Goal: Download file/media

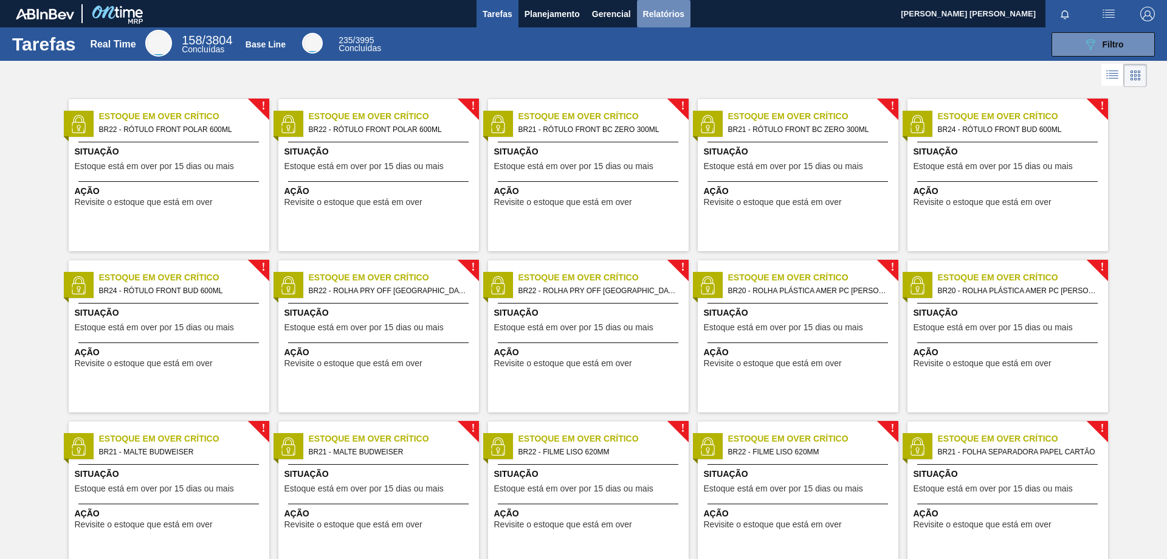
click at [660, 12] on span "Relatórios" at bounding box center [663, 14] width 41 height 15
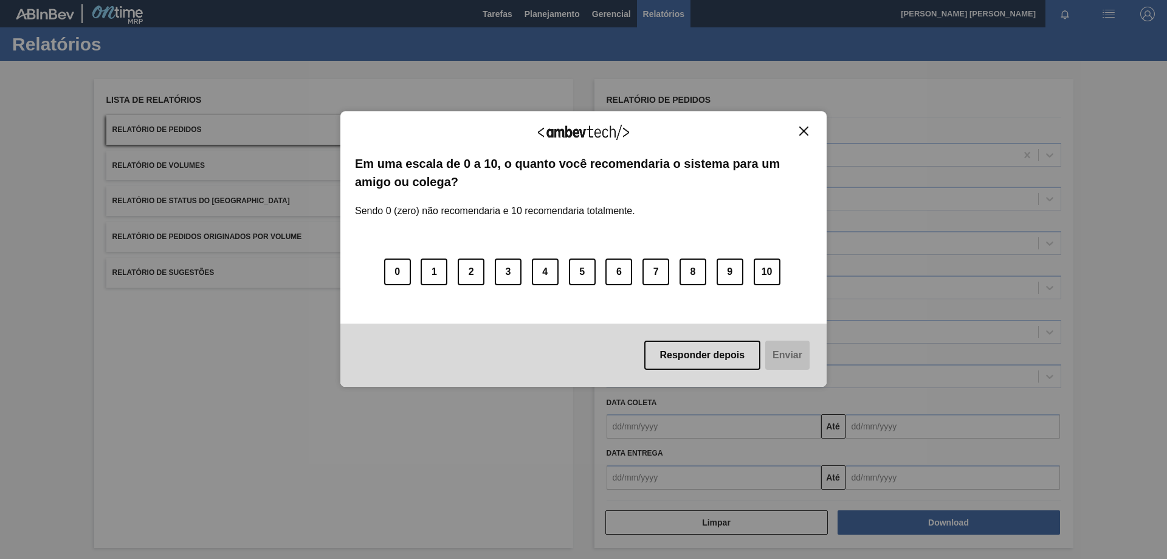
click at [804, 130] on img "Close" at bounding box center [803, 130] width 9 height 9
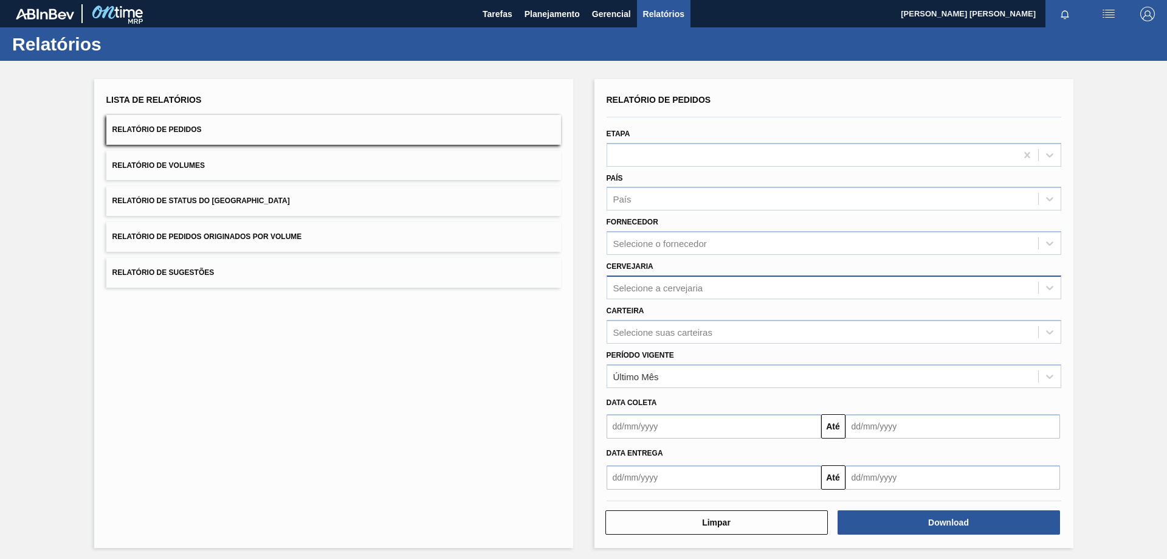
click at [698, 292] on div "Selecione a cervejaria" at bounding box center [658, 287] width 90 height 10
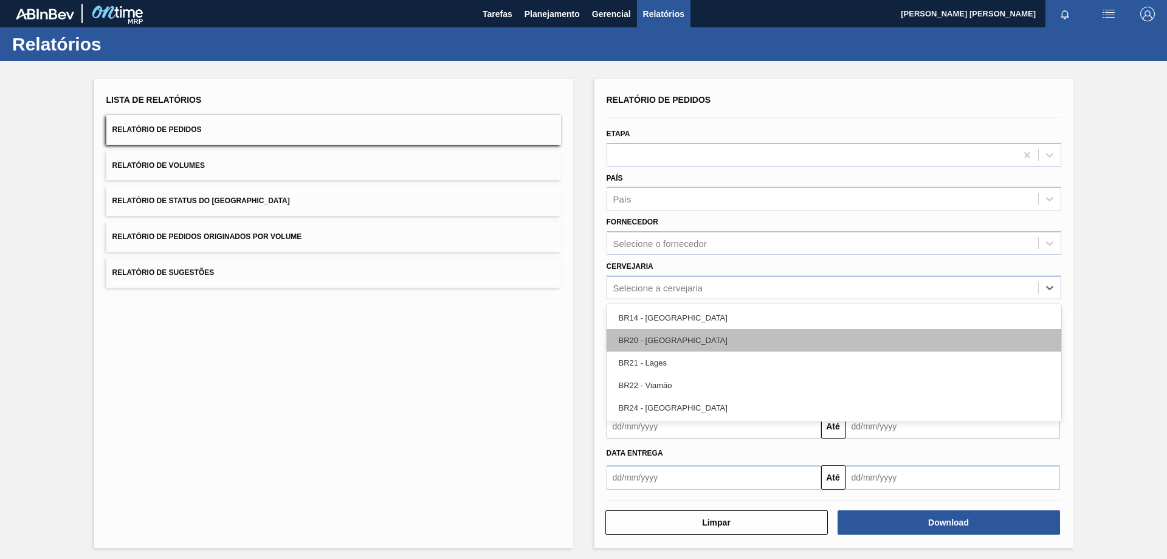
click at [694, 346] on div "BR20 - [GEOGRAPHIC_DATA]" at bounding box center [834, 340] width 455 height 22
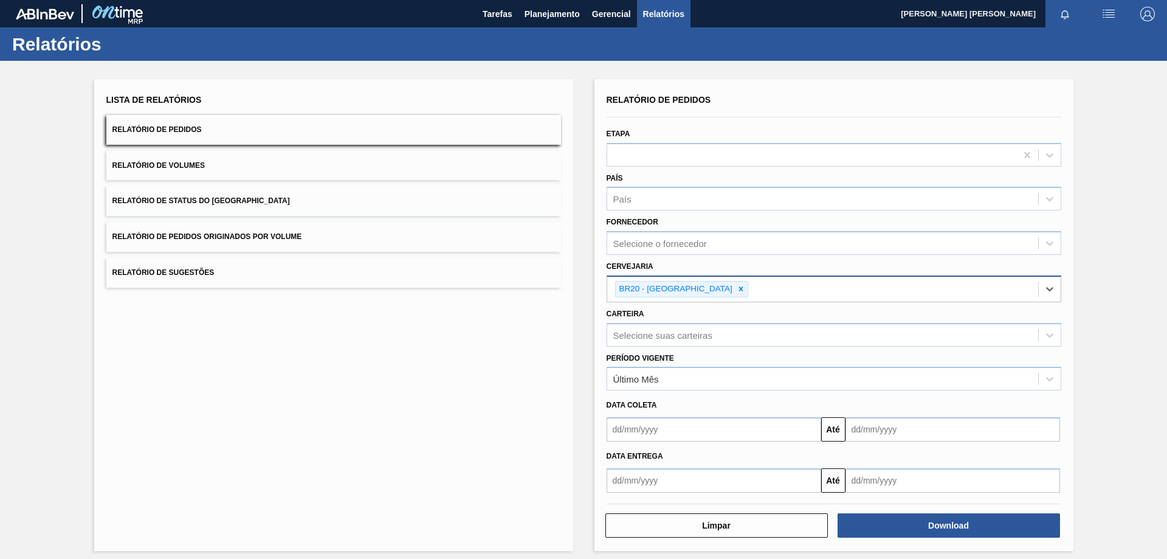
click at [722, 289] on div "BR20 - [GEOGRAPHIC_DATA]" at bounding box center [822, 289] width 431 height 25
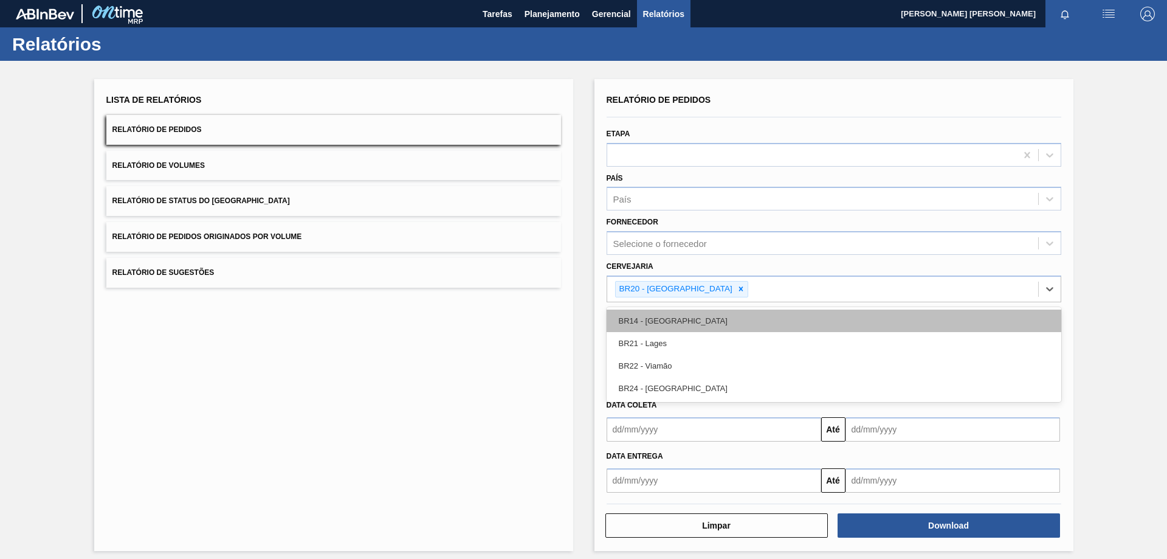
click at [714, 325] on div "BR14 - [GEOGRAPHIC_DATA]" at bounding box center [834, 320] width 455 height 22
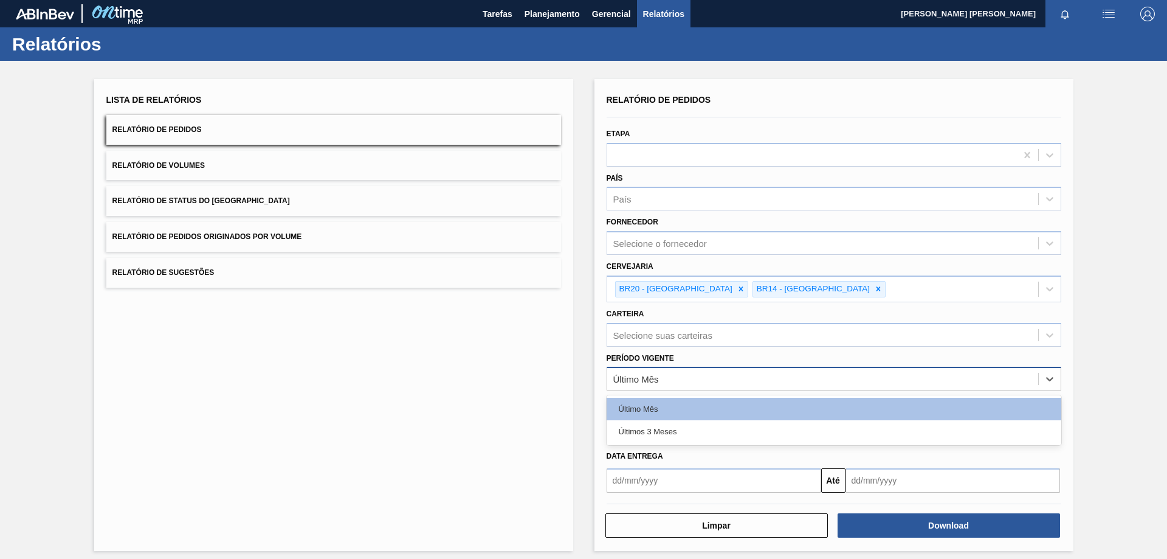
click at [689, 383] on div "Último Mês" at bounding box center [822, 379] width 431 height 18
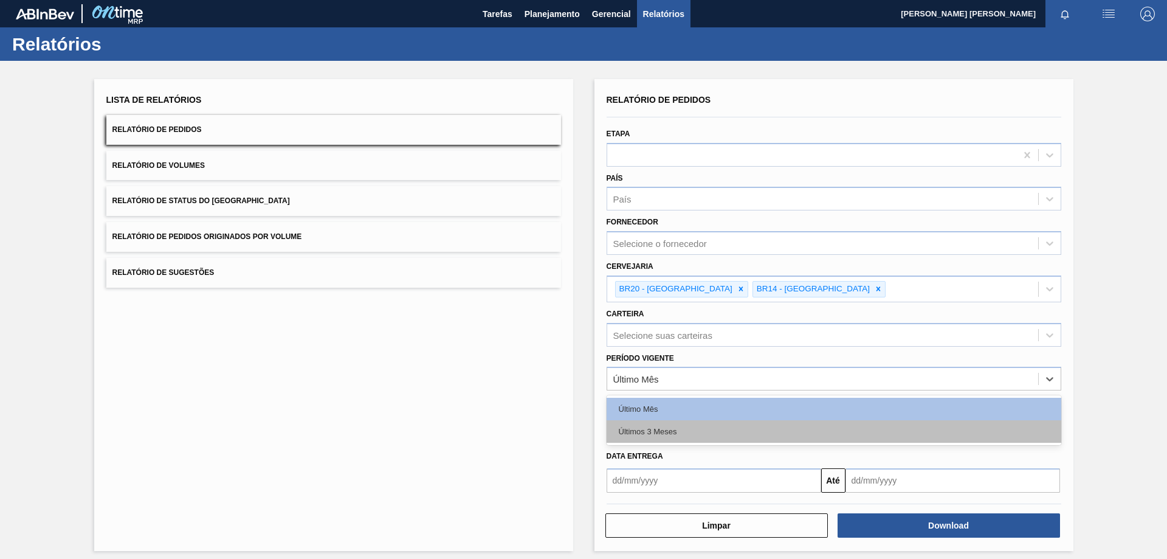
click at [704, 433] on div "Últimos 3 Meses" at bounding box center [834, 431] width 455 height 22
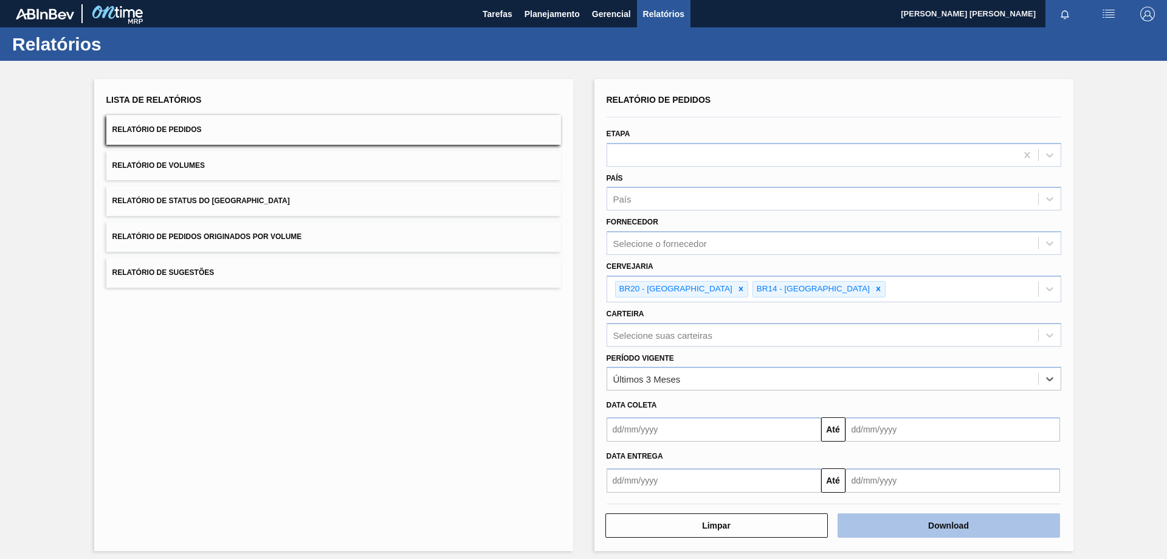
click at [926, 528] on button "Download" at bounding box center [949, 525] width 222 height 24
drag, startPoint x: 404, startPoint y: 439, endPoint x: 598, endPoint y: 276, distance: 252.8
click at [405, 439] on div "Lista de Relatórios Relatório de Pedidos Relatório de Volumes Relatório de Stat…" at bounding box center [333, 315] width 479 height 472
